Goal: Task Accomplishment & Management: Manage account settings

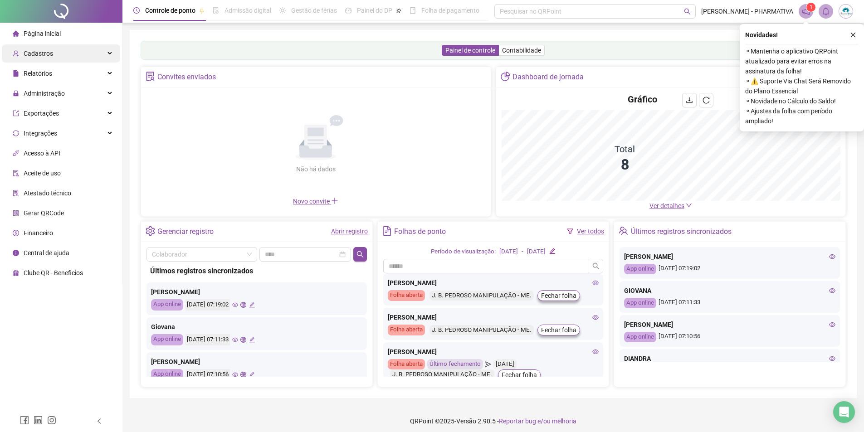
click at [38, 58] on span "Cadastros" at bounding box center [33, 53] width 40 height 18
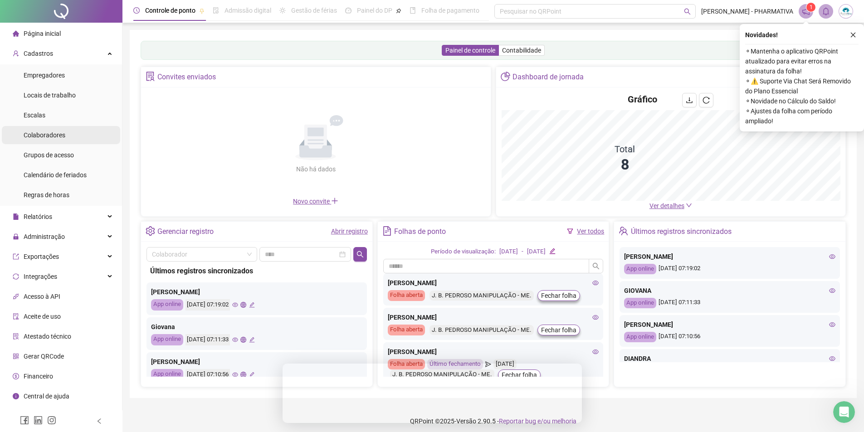
click at [49, 135] on span "Colaboradores" at bounding box center [45, 135] width 42 height 7
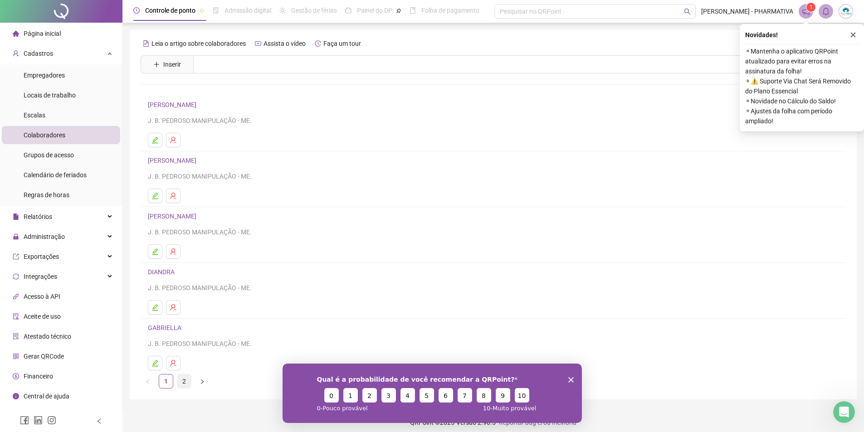
click at [184, 382] on link "2" at bounding box center [184, 382] width 14 height 14
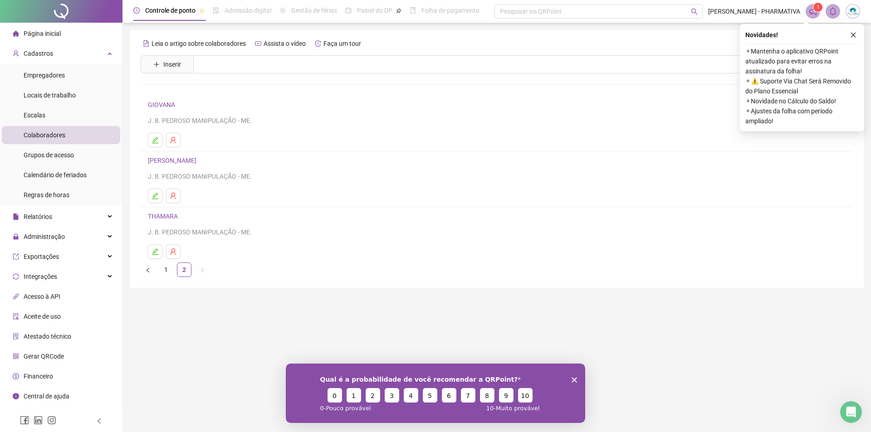
click at [186, 161] on link "[PERSON_NAME]" at bounding box center [173, 160] width 51 height 7
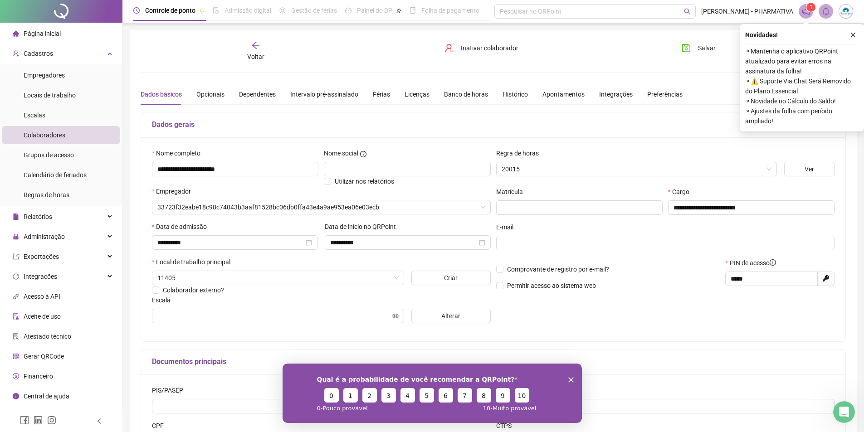
type input "**********"
click at [854, 36] on icon "close" at bounding box center [853, 35] width 6 height 6
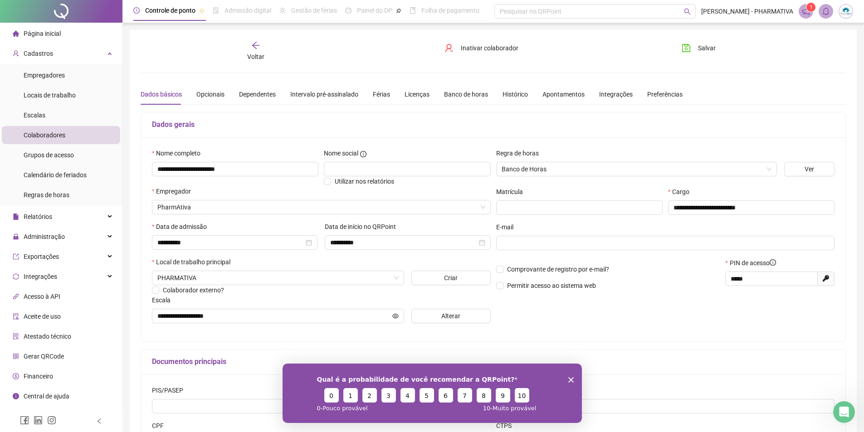
click at [253, 47] on icon "arrow-left" at bounding box center [255, 45] width 9 height 9
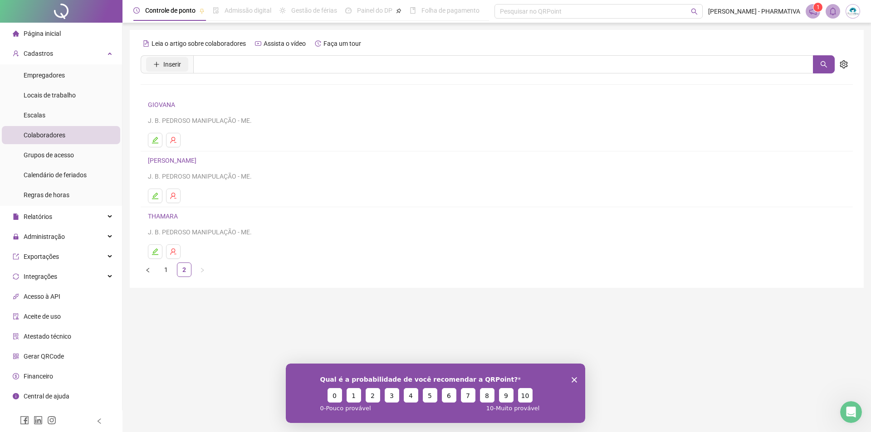
click at [165, 68] on span "Inserir" at bounding box center [172, 64] width 18 height 10
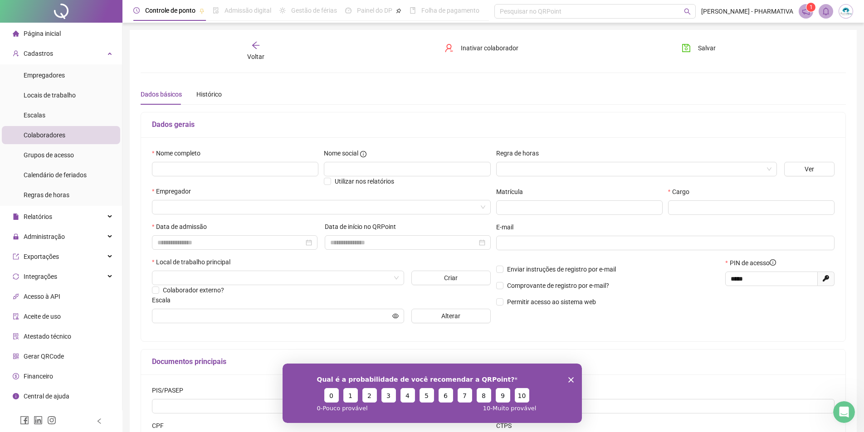
type input "*****"
click at [193, 171] on input "text" at bounding box center [235, 169] width 167 height 15
type input "**********"
click at [341, 171] on input "text" at bounding box center [407, 169] width 167 height 15
type input "*******"
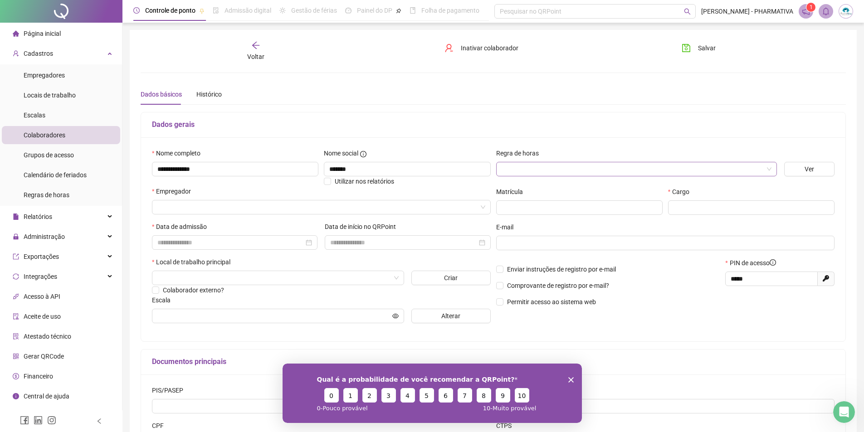
click at [511, 172] on input "search" at bounding box center [633, 169] width 262 height 14
click at [517, 185] on div "Banco de Horas" at bounding box center [637, 187] width 266 height 10
click at [303, 211] on input "search" at bounding box center [317, 208] width 320 height 14
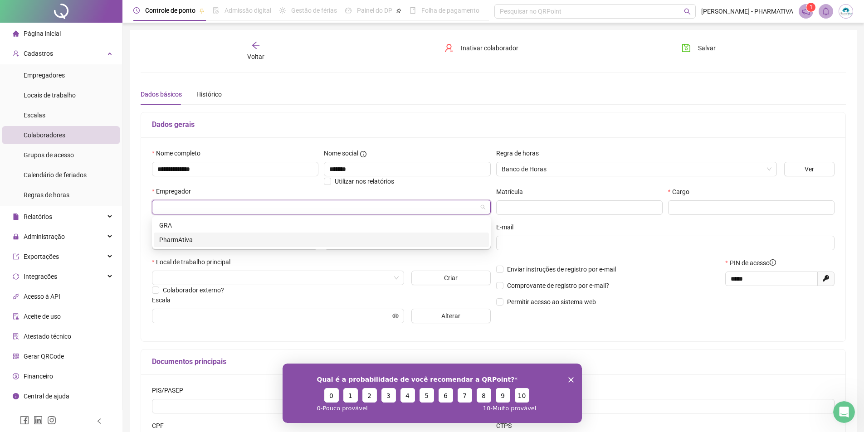
click at [221, 241] on div "PharmAtiva" at bounding box center [321, 240] width 324 height 10
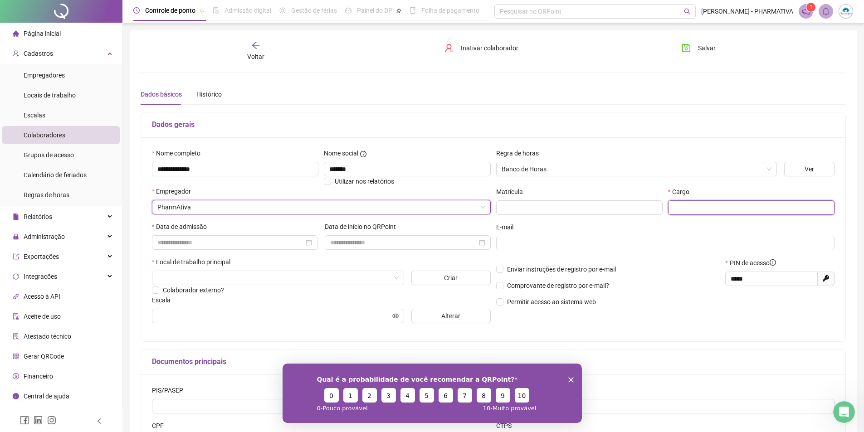
click at [696, 210] on input "text" at bounding box center [751, 208] width 167 height 15
click at [697, 209] on input "**********" at bounding box center [751, 208] width 167 height 15
type input "**********"
click at [271, 245] on input at bounding box center [230, 243] width 147 height 10
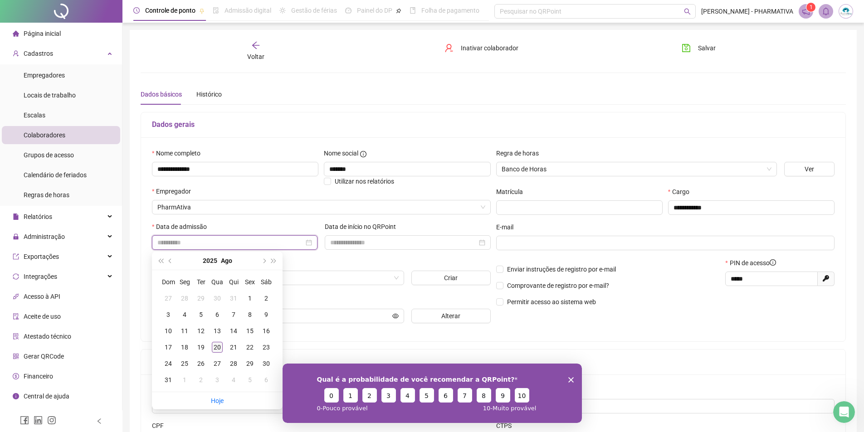
type input "**********"
click at [218, 345] on div "20" at bounding box center [217, 347] width 11 height 11
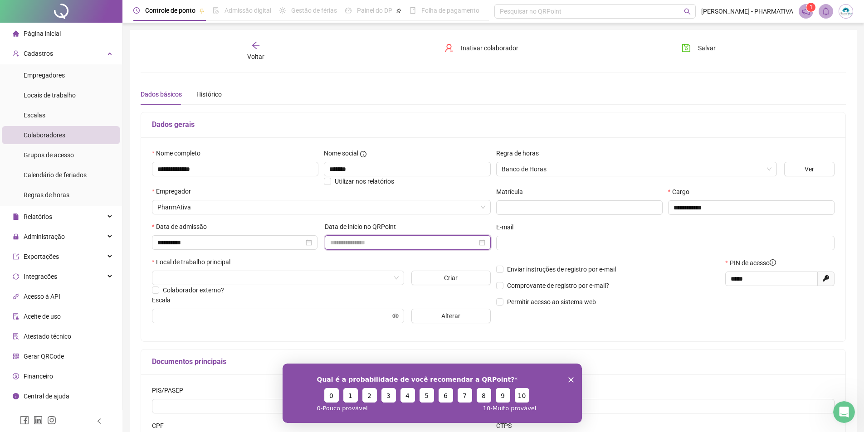
click at [391, 245] on input at bounding box center [403, 243] width 147 height 10
type input "**********"
click at [390, 345] on div "20" at bounding box center [390, 347] width 11 height 11
click at [530, 243] on input "text" at bounding box center [665, 243] width 326 height 10
click at [257, 280] on input "search" at bounding box center [273, 278] width 233 height 14
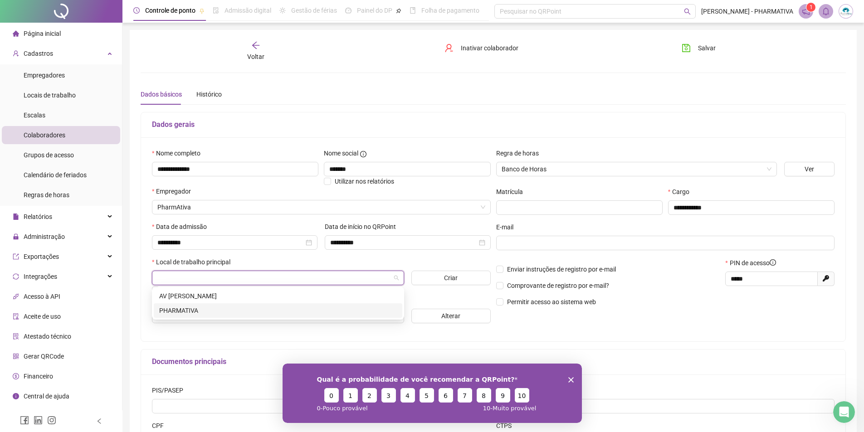
click at [191, 312] on div "PHARMATIVA" at bounding box center [278, 311] width 238 height 10
click at [229, 316] on input "text" at bounding box center [273, 316] width 233 height 10
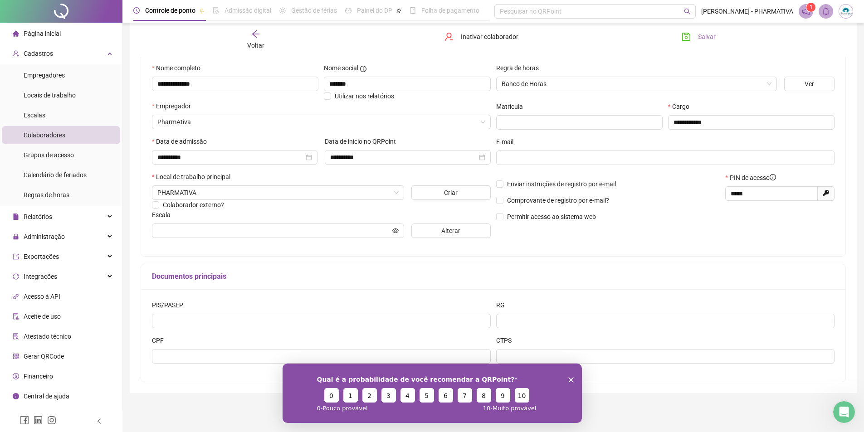
click at [701, 38] on span "Salvar" at bounding box center [707, 37] width 18 height 10
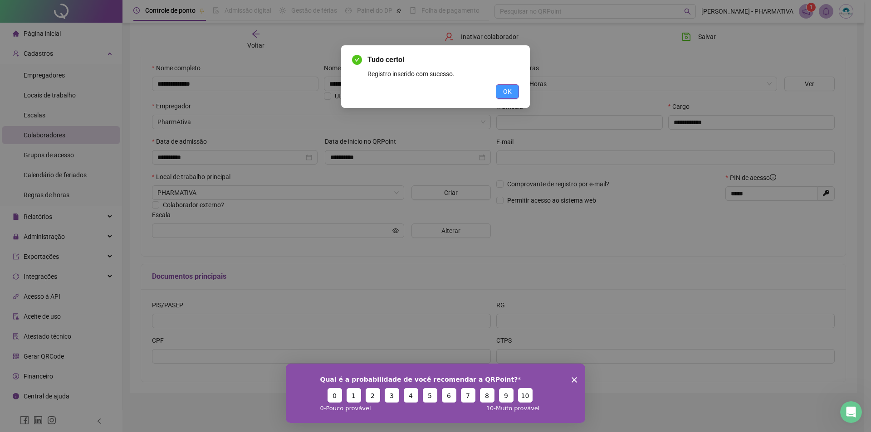
click at [507, 92] on span "OK" at bounding box center [507, 92] width 9 height 10
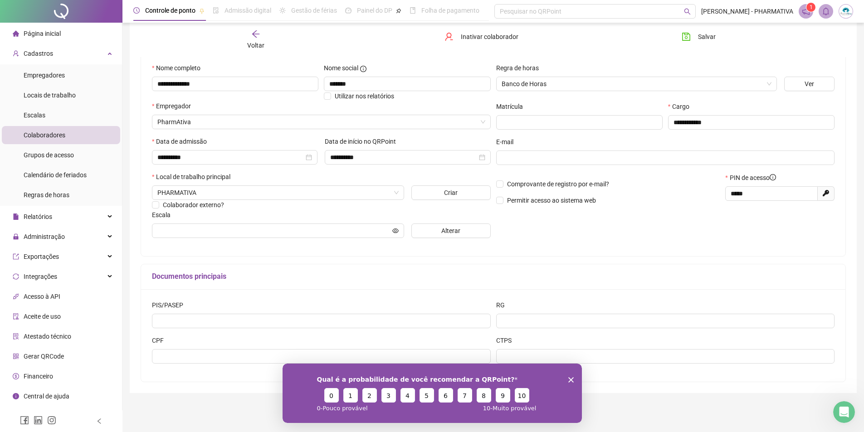
click at [44, 33] on span "Página inicial" at bounding box center [42, 33] width 37 height 7
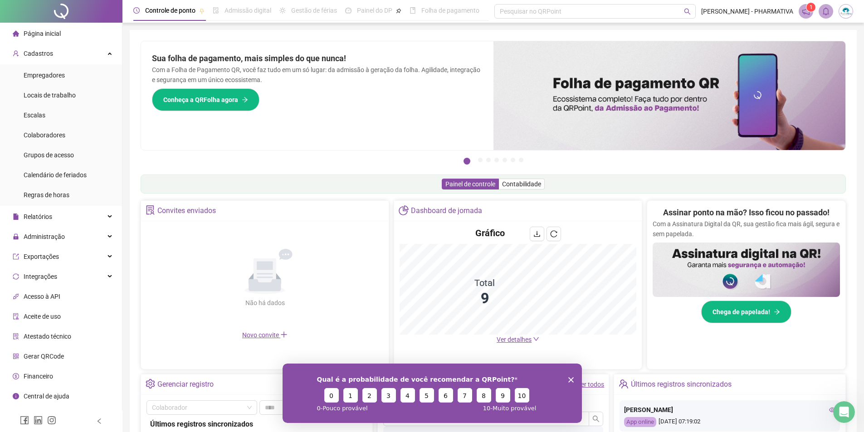
click at [45, 355] on span "Gerar QRCode" at bounding box center [44, 356] width 40 height 7
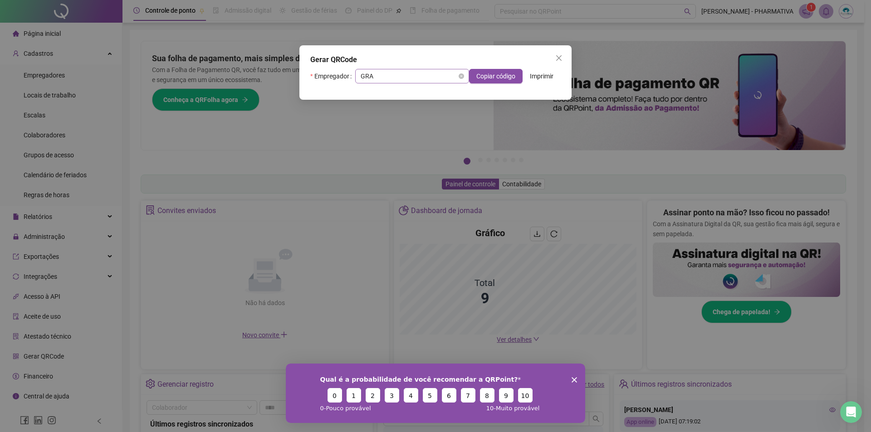
click at [393, 79] on span "GRA" at bounding box center [412, 76] width 103 height 14
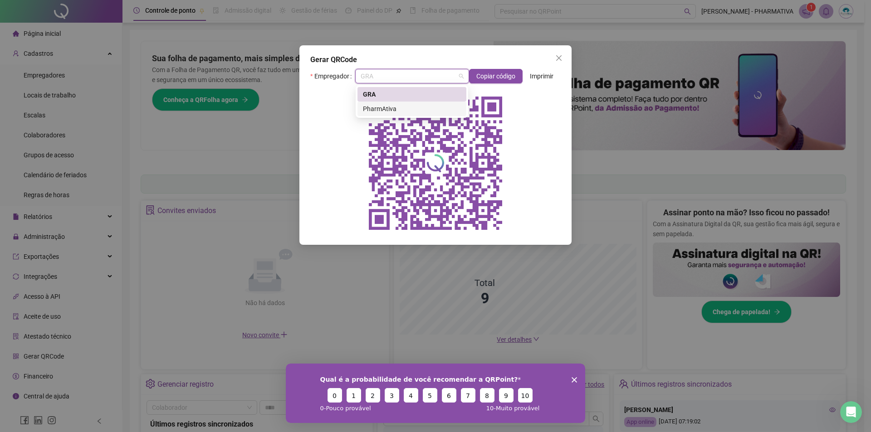
click at [388, 107] on div "PharmAtiva" at bounding box center [412, 109] width 98 height 10
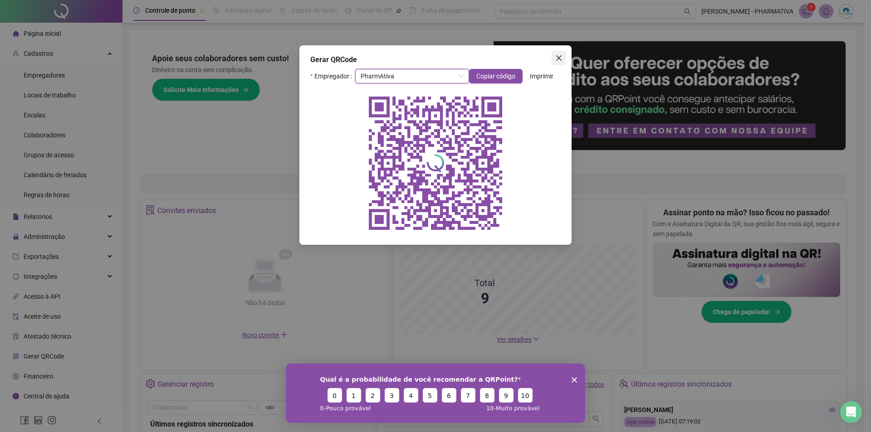
click at [559, 57] on icon "close" at bounding box center [558, 57] width 5 height 5
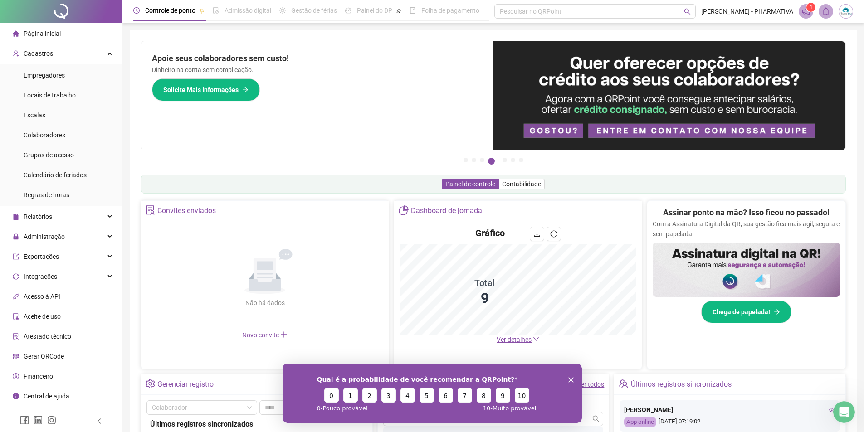
click at [44, 36] on span "Página inicial" at bounding box center [42, 33] width 37 height 7
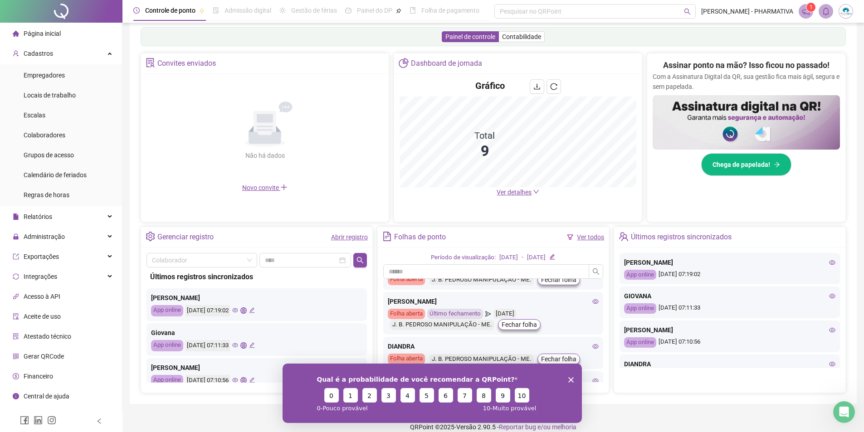
scroll to position [91, 0]
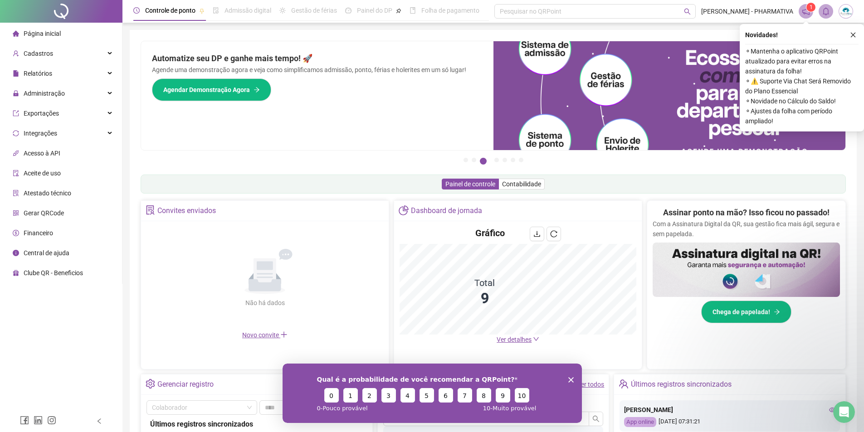
click at [39, 37] on span "Página inicial" at bounding box center [42, 33] width 37 height 7
click at [46, 34] on span "Página inicial" at bounding box center [42, 33] width 37 height 7
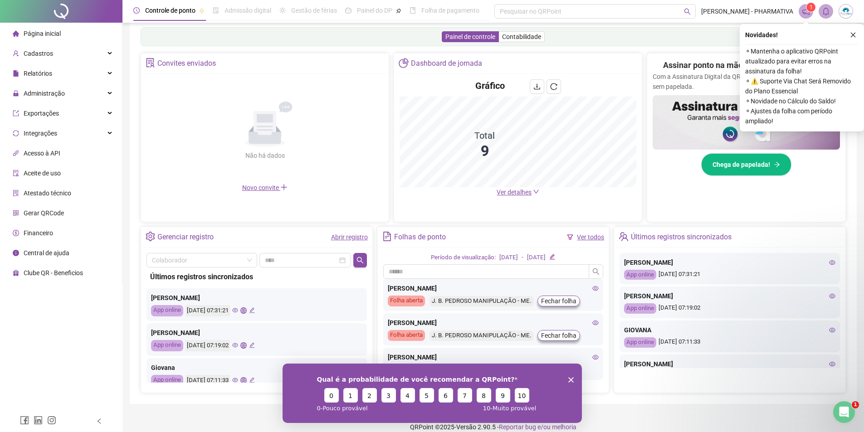
click at [570, 380] on polygon "Encerrar pesquisa" at bounding box center [570, 379] width 5 height 5
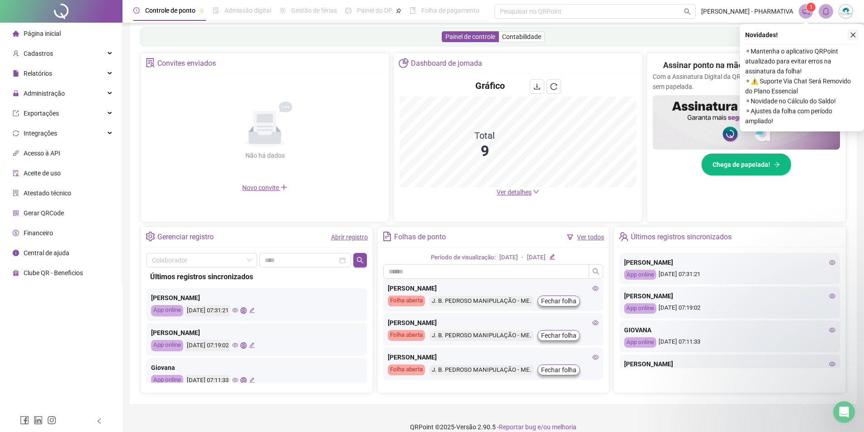
click at [854, 34] on icon "close" at bounding box center [853, 35] width 5 height 5
